Goal: Task Accomplishment & Management: Complete application form

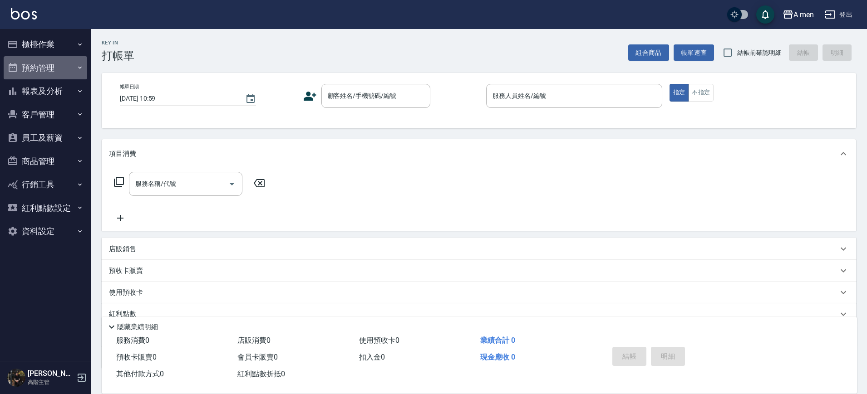
click at [57, 64] on button "預約管理" at bounding box center [46, 68] width 84 height 24
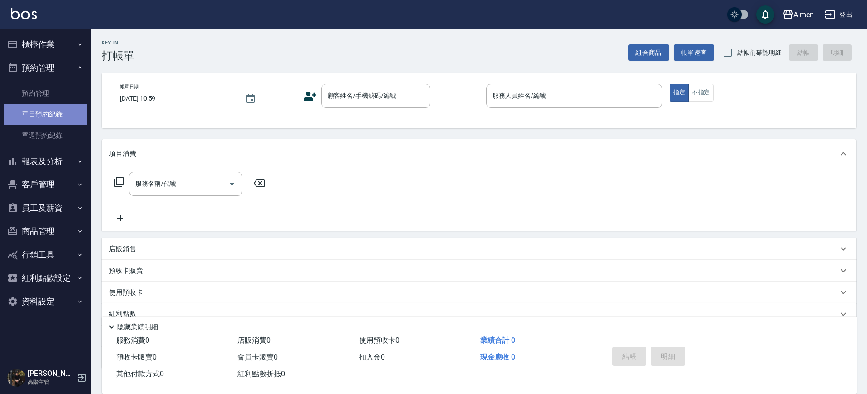
click at [52, 115] on link "單日預約紀錄" at bounding box center [46, 114] width 84 height 21
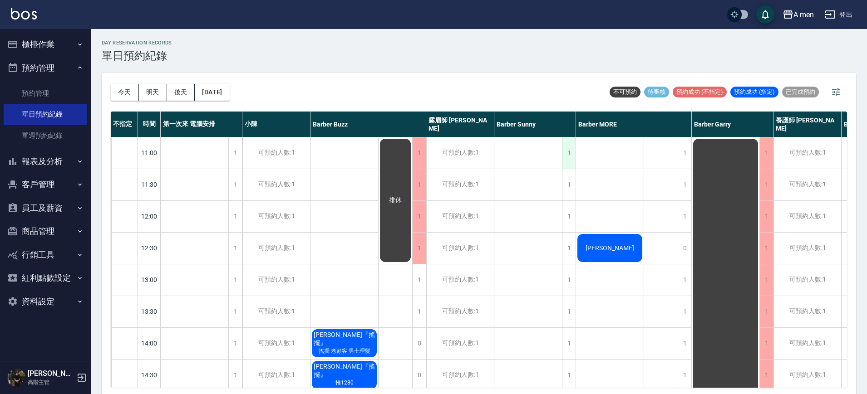
click at [573, 160] on div "1" at bounding box center [569, 153] width 14 height 31
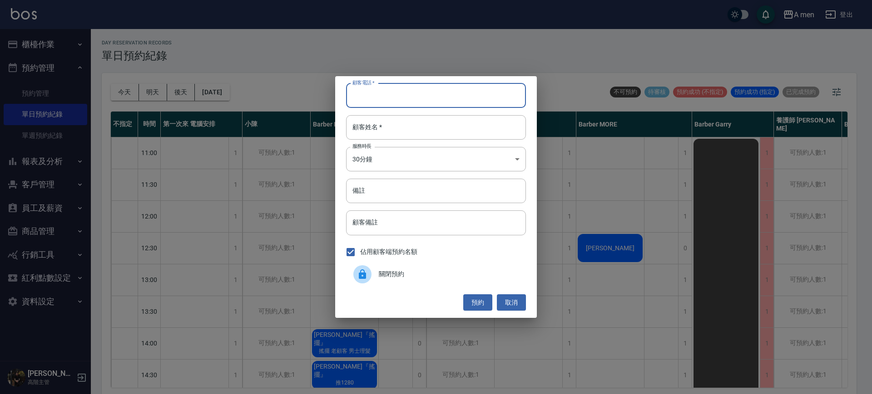
click at [373, 93] on input "顧客電話   *" at bounding box center [436, 96] width 180 height 25
type input "ㄞ"
type input "0926308828"
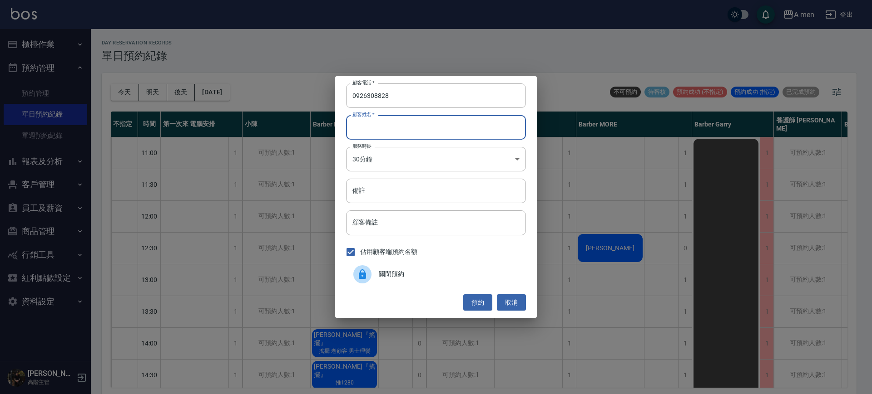
click at [381, 121] on input "顧客姓名   *" at bounding box center [436, 127] width 180 height 25
type input "[PERSON_NAME]"
click at [483, 306] on button "預約" at bounding box center [477, 303] width 29 height 17
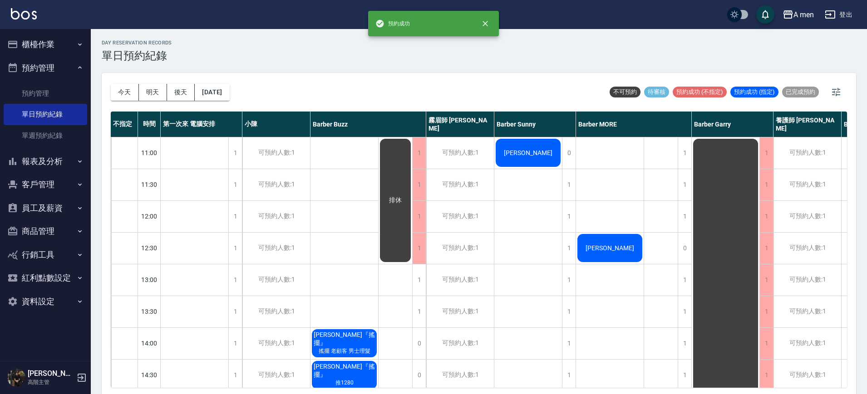
click at [515, 161] on div "[PERSON_NAME]" at bounding box center [528, 153] width 68 height 31
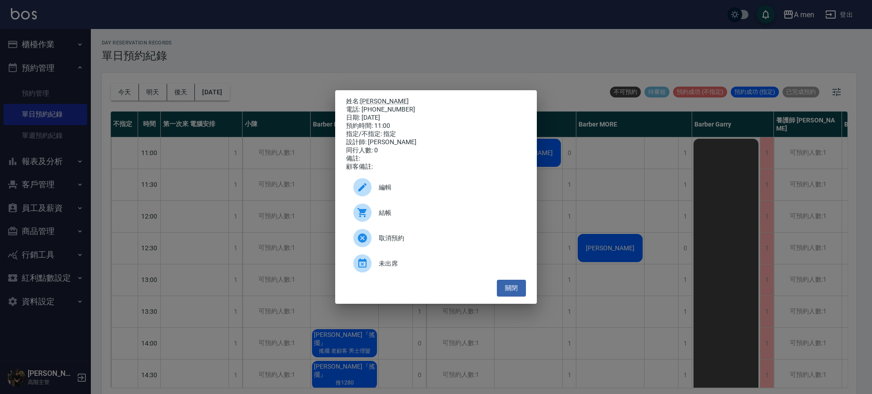
click at [387, 187] on span "編輯" at bounding box center [449, 188] width 140 height 10
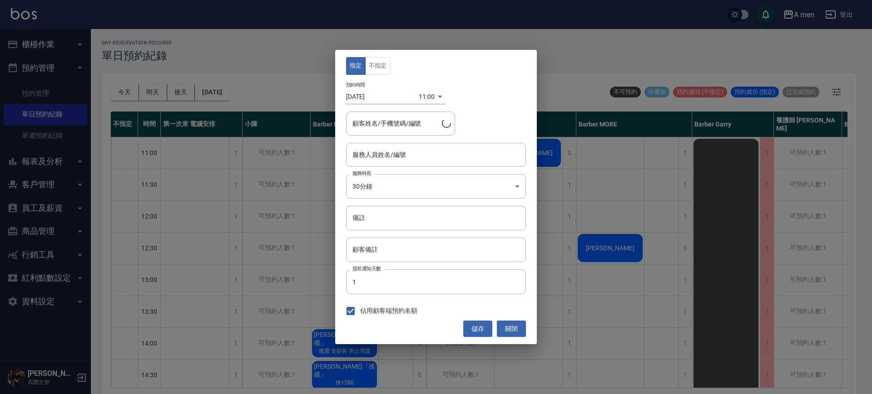
type input "Barber Sunny -003"
type input "[PERSON_NAME]/0926308828"
click at [381, 62] on button "不指定" at bounding box center [377, 66] width 25 height 18
click at [476, 325] on button "儲存" at bounding box center [477, 329] width 29 height 17
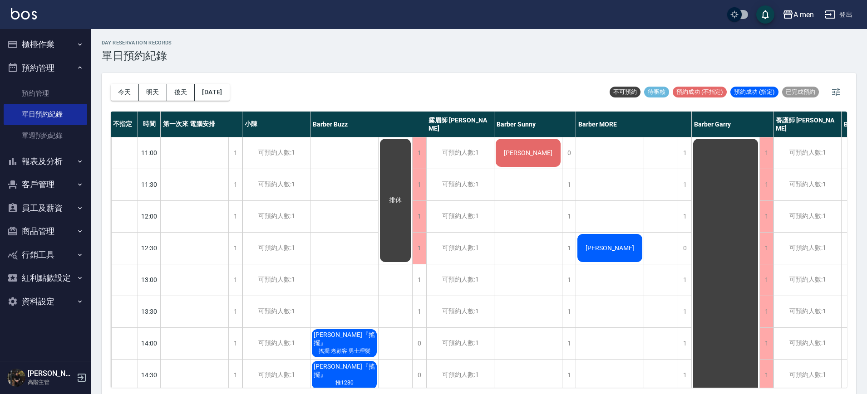
click at [155, 103] on div "[DATE] [DATE] [DATE] [DATE]" at bounding box center [170, 92] width 119 height 39
click at [157, 89] on button "明天" at bounding box center [153, 92] width 28 height 17
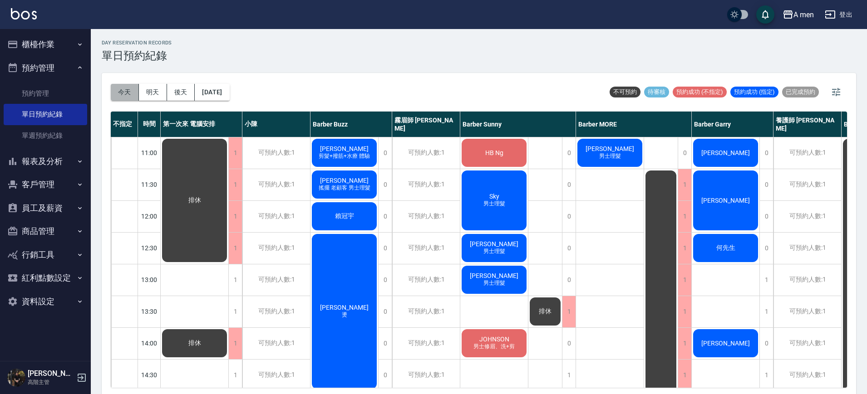
click at [118, 94] on button "今天" at bounding box center [125, 92] width 28 height 17
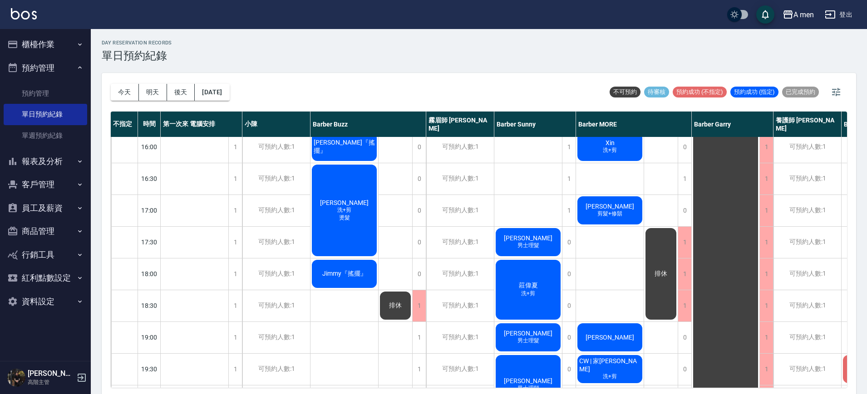
scroll to position [409, 0]
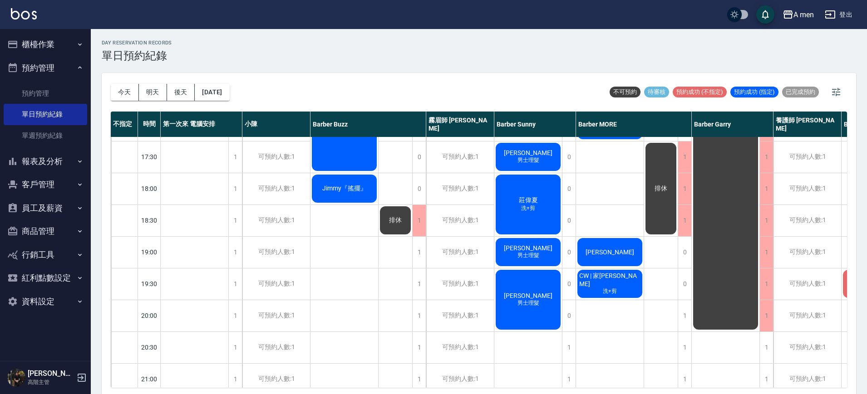
click at [677, 353] on div "排休" at bounding box center [661, 125] width 34 height 794
click at [682, 315] on div "1" at bounding box center [685, 315] width 14 height 31
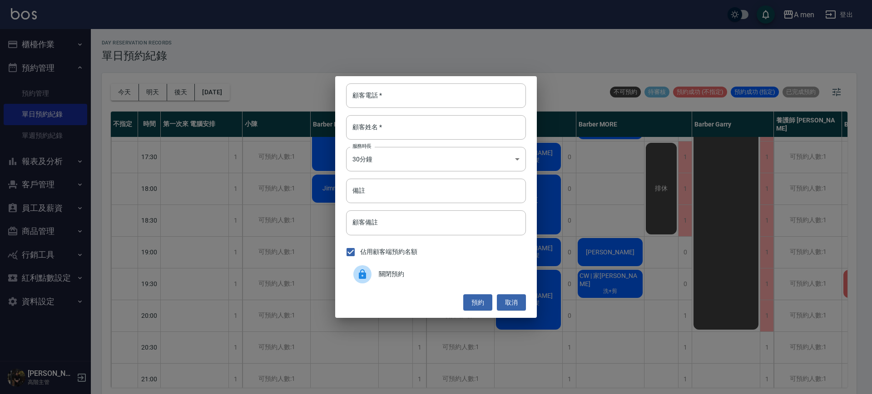
click at [432, 80] on div "顧客電話   * 顧客電話   * 顧客姓名   * 顧客姓名   * 服務時長 30分鐘 1 服務時長 備註 備註 顧客備註 顧客備註 佔用顧客端預約名額 …" at bounding box center [436, 197] width 202 height 242
click at [435, 86] on input "顧客電話   *" at bounding box center [436, 96] width 180 height 25
type input "ㄞ"
type input "0905364512"
click at [431, 133] on input "顧客姓名   *" at bounding box center [436, 127] width 180 height 25
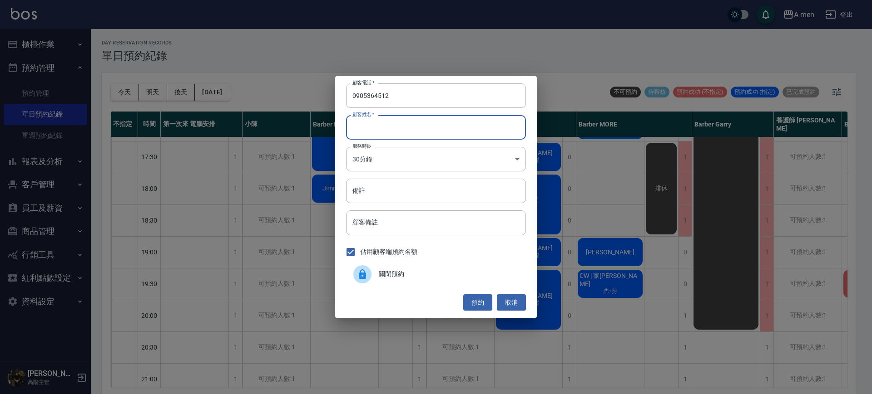
click at [431, 133] on input "顧客姓名   *" at bounding box center [436, 127] width 180 height 25
type input "ㄐ"
type input "rui"
click at [477, 306] on button "預約" at bounding box center [477, 303] width 29 height 17
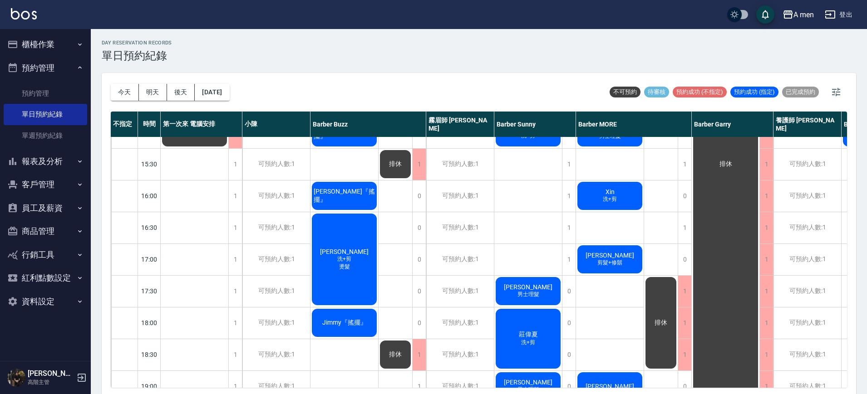
scroll to position [379, 0]
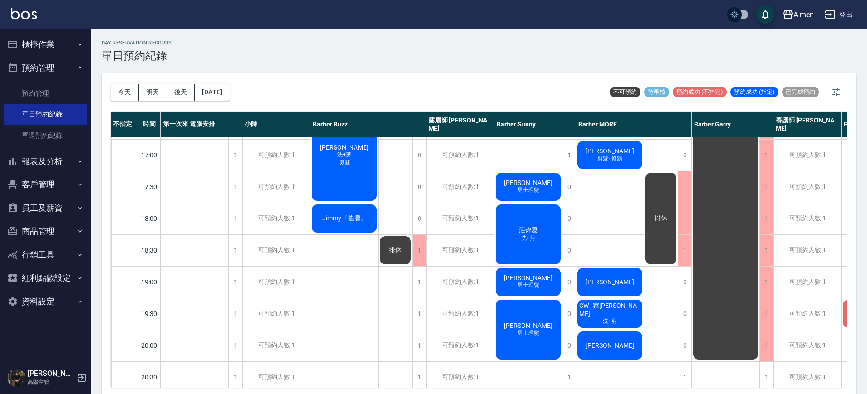
click at [611, 342] on span "[PERSON_NAME]" at bounding box center [610, 345] width 52 height 7
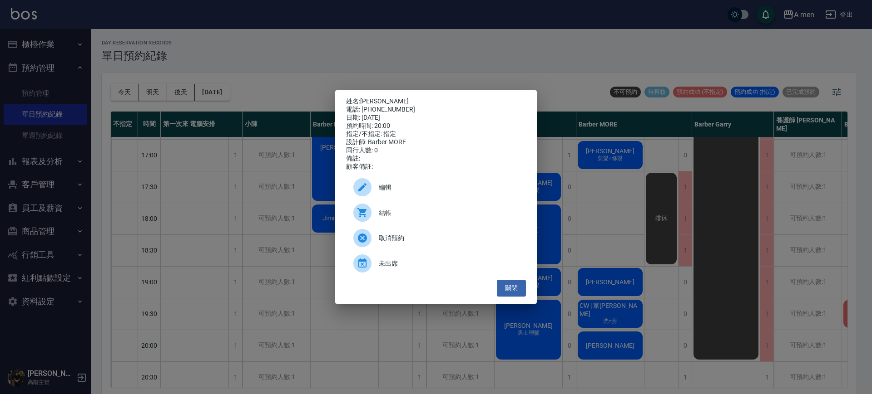
click at [466, 192] on span "編輯" at bounding box center [449, 188] width 140 height 10
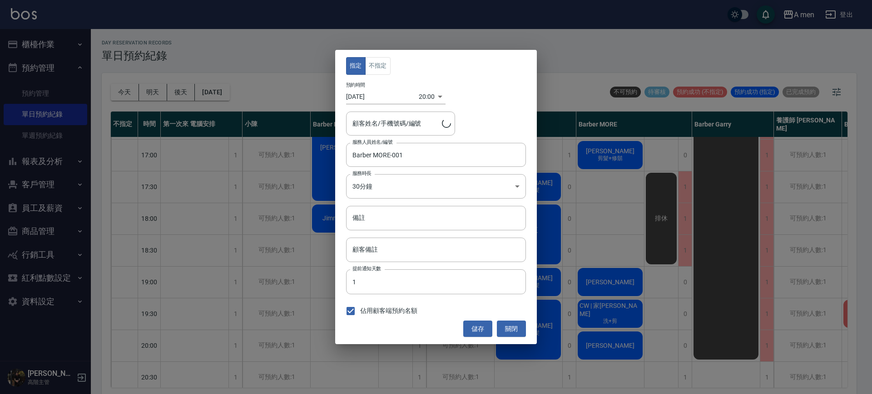
type input "[PERSON_NAME]/0905364512"
click at [504, 319] on div "指定 不指定 預約時間 [DATE] 20:00 1758283200000 顧客姓名/手機號碼/編號 [PERSON_NAME]先生/0905364512 …" at bounding box center [436, 197] width 202 height 295
click at [505, 321] on button "關閉" at bounding box center [511, 329] width 29 height 17
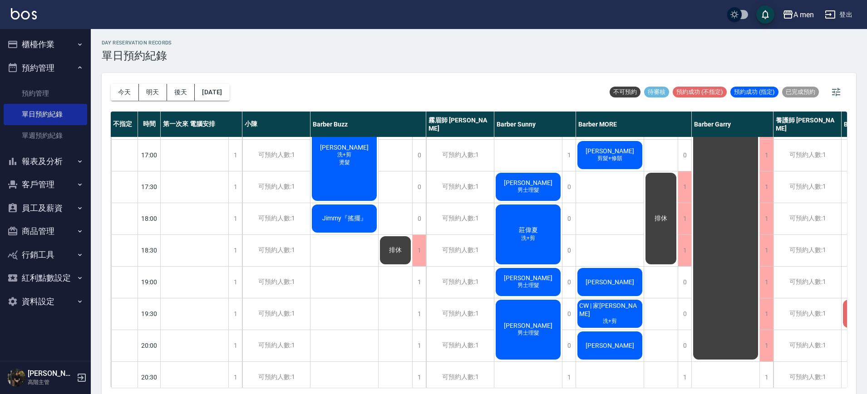
click at [596, 346] on div "[PERSON_NAME]" at bounding box center [610, 345] width 68 height 31
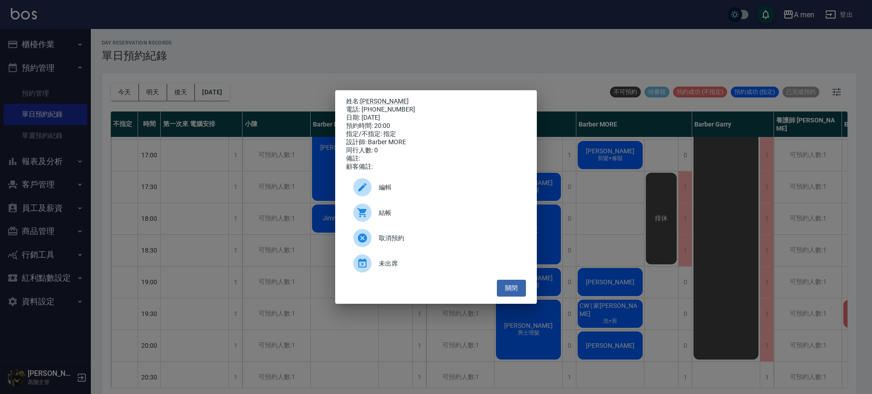
click at [379, 106] on div "電話: [PHONE_NUMBER]" at bounding box center [436, 110] width 180 height 8
click at [374, 99] on link "[PERSON_NAME]" at bounding box center [384, 101] width 49 height 7
click at [509, 296] on button "關閉" at bounding box center [511, 288] width 29 height 17
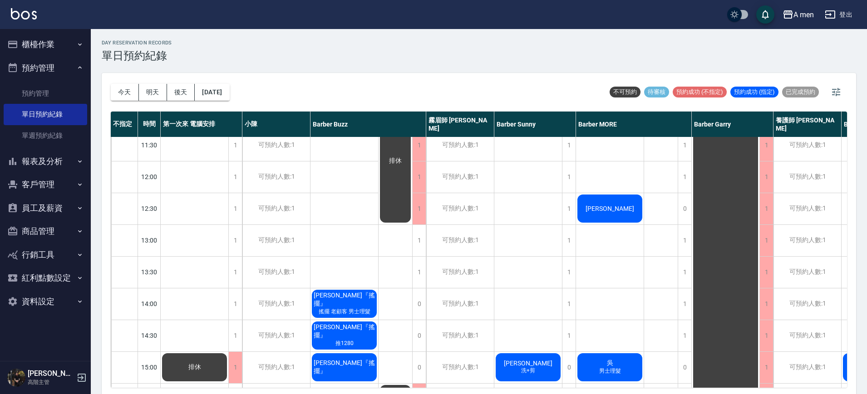
scroll to position [0, 0]
